Goal: Navigation & Orientation: Find specific page/section

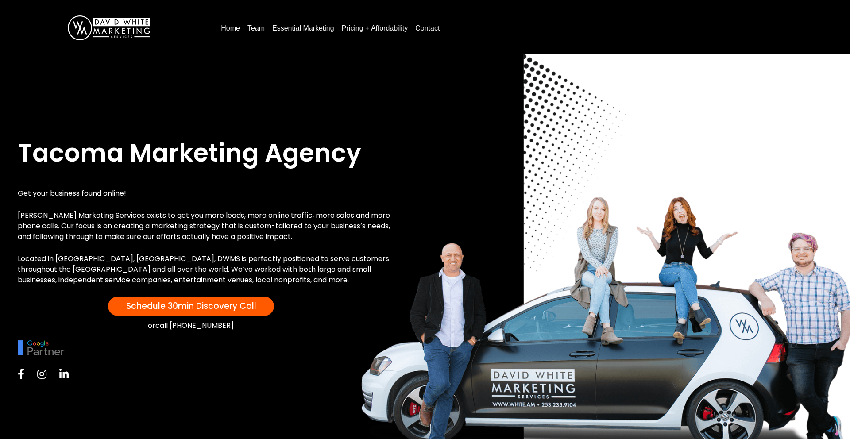
click at [380, 31] on link "Pricing + Affordability" at bounding box center [374, 28] width 73 height 14
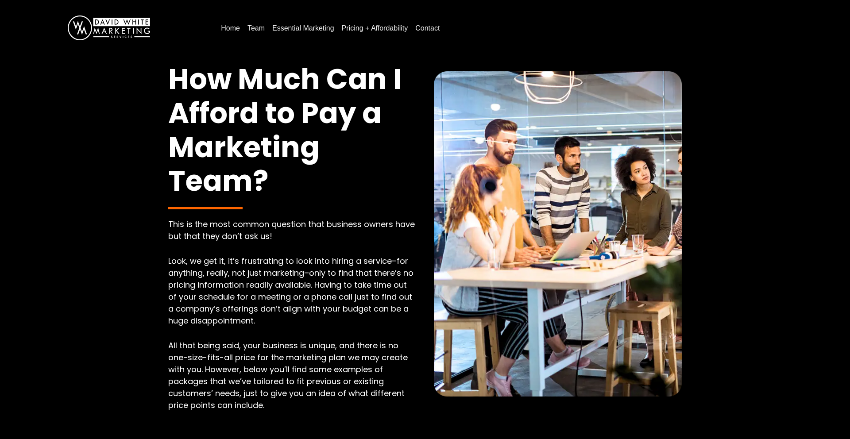
click at [231, 29] on link "Home" at bounding box center [230, 28] width 26 height 14
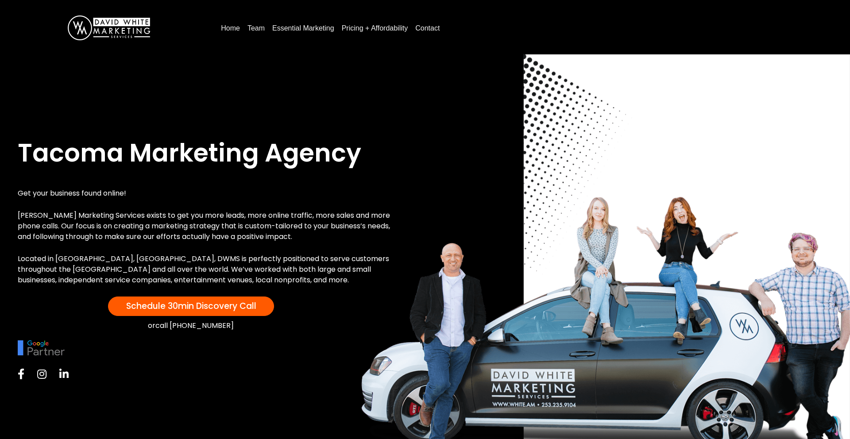
click at [296, 27] on link "Essential Marketing" at bounding box center [303, 28] width 69 height 14
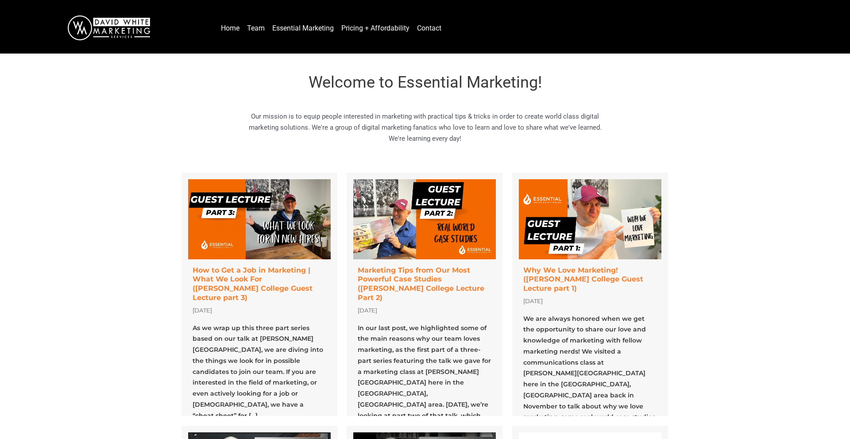
click at [255, 29] on link "Team" at bounding box center [255, 28] width 25 height 14
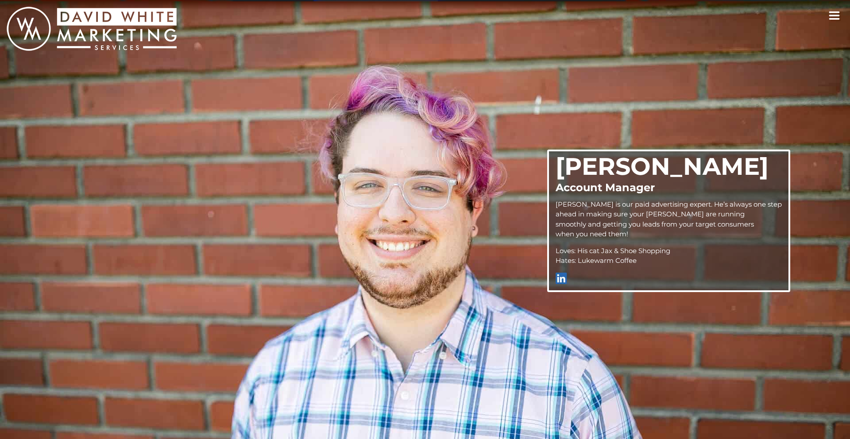
scroll to position [439, 0]
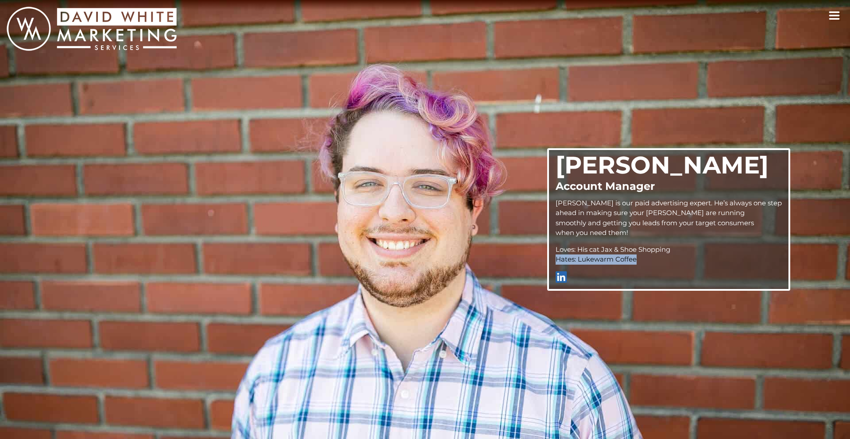
drag, startPoint x: 671, startPoint y: 260, endPoint x: 575, endPoint y: 258, distance: 95.2
click at [576, 258] on div "[PERSON_NAME] Account Manager [PERSON_NAME] is our paid advertising expert. He’…" at bounding box center [668, 219] width 243 height 142
